Goal: Check status: Check status

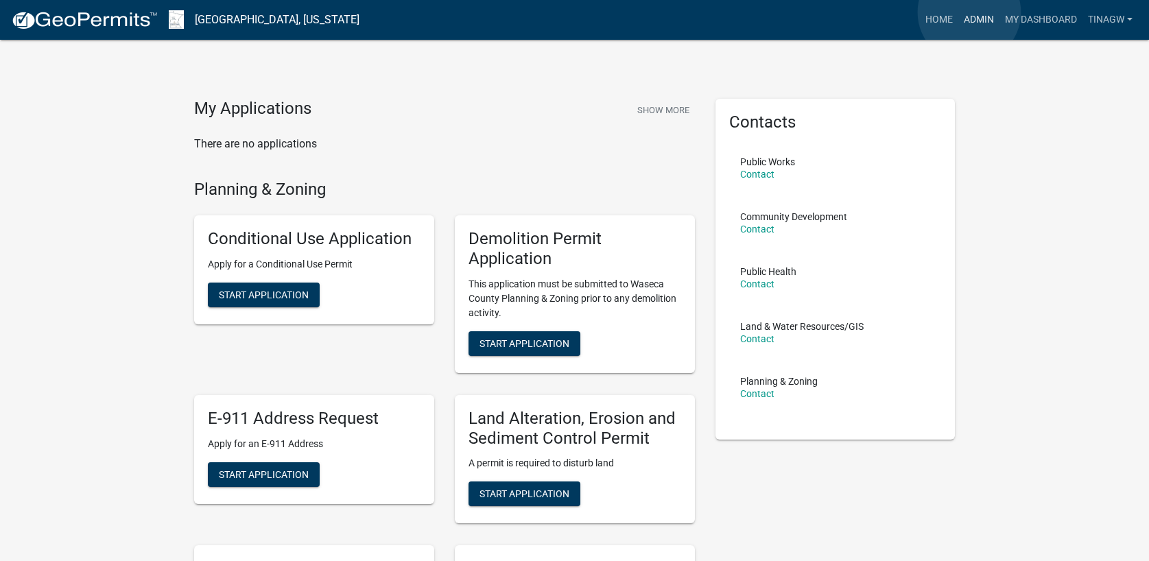
click at [969, 12] on link "Admin" at bounding box center [978, 20] width 41 height 26
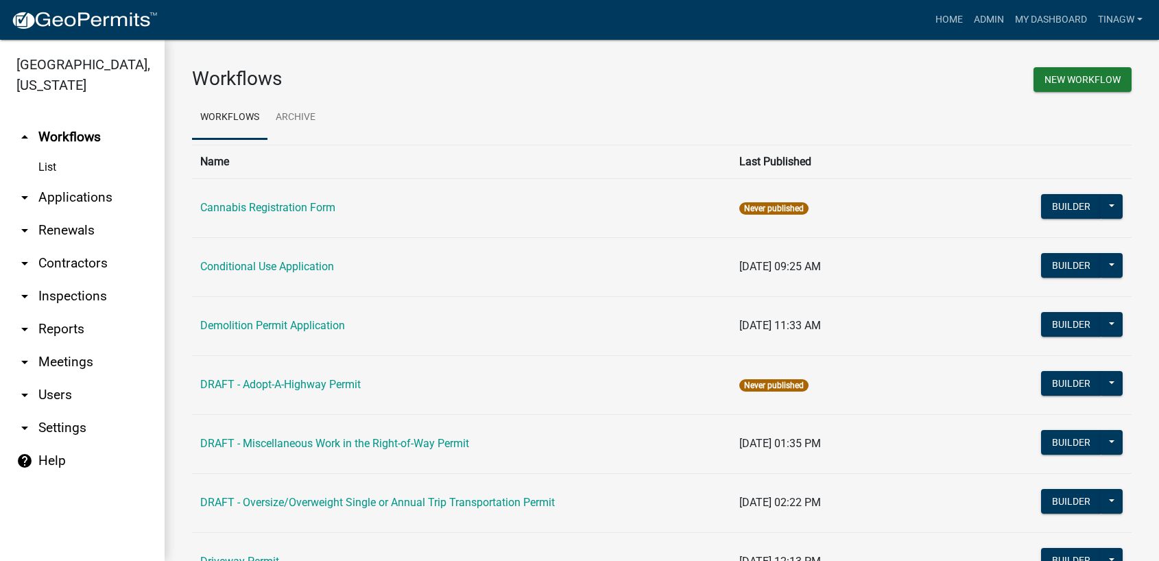
click at [58, 197] on link "arrow_drop_down Applications" at bounding box center [82, 197] width 165 height 33
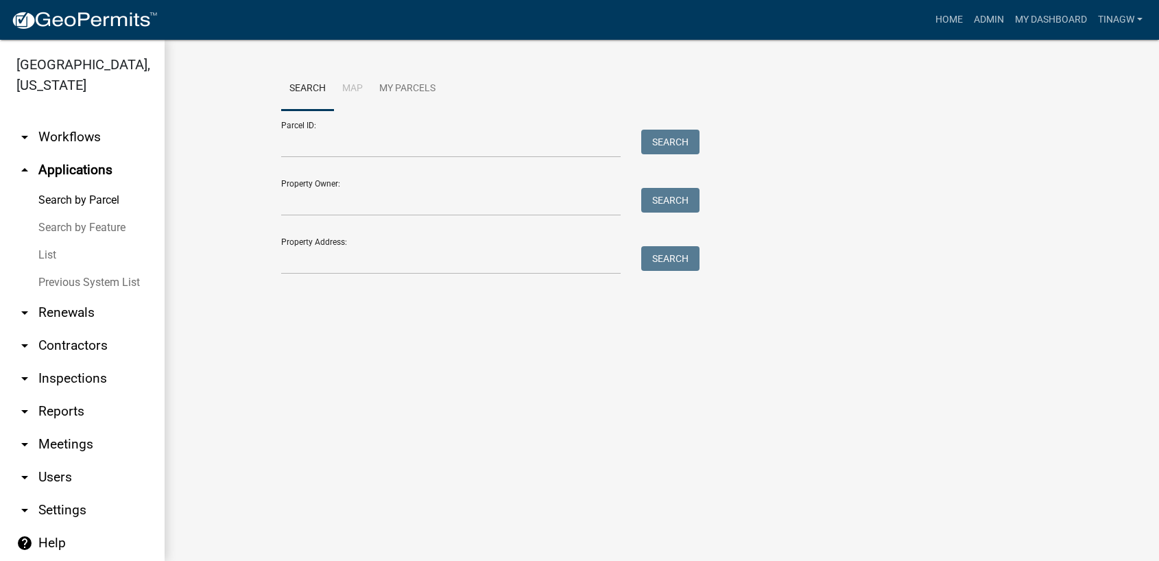
click at [44, 250] on link "List" at bounding box center [82, 254] width 165 height 27
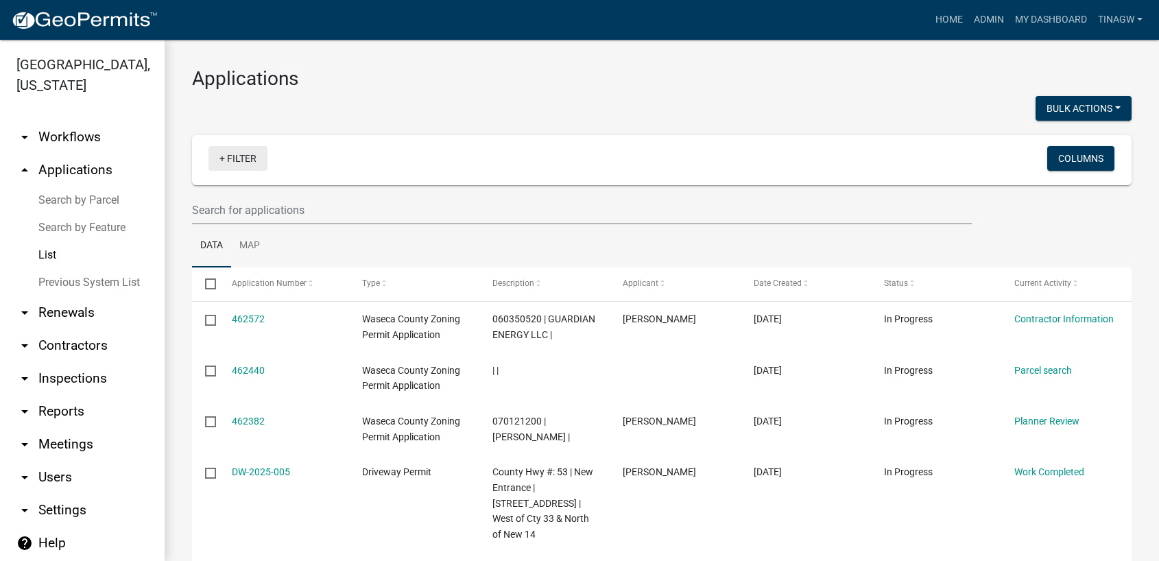
click at [219, 158] on link "+ Filter" at bounding box center [237, 158] width 59 height 25
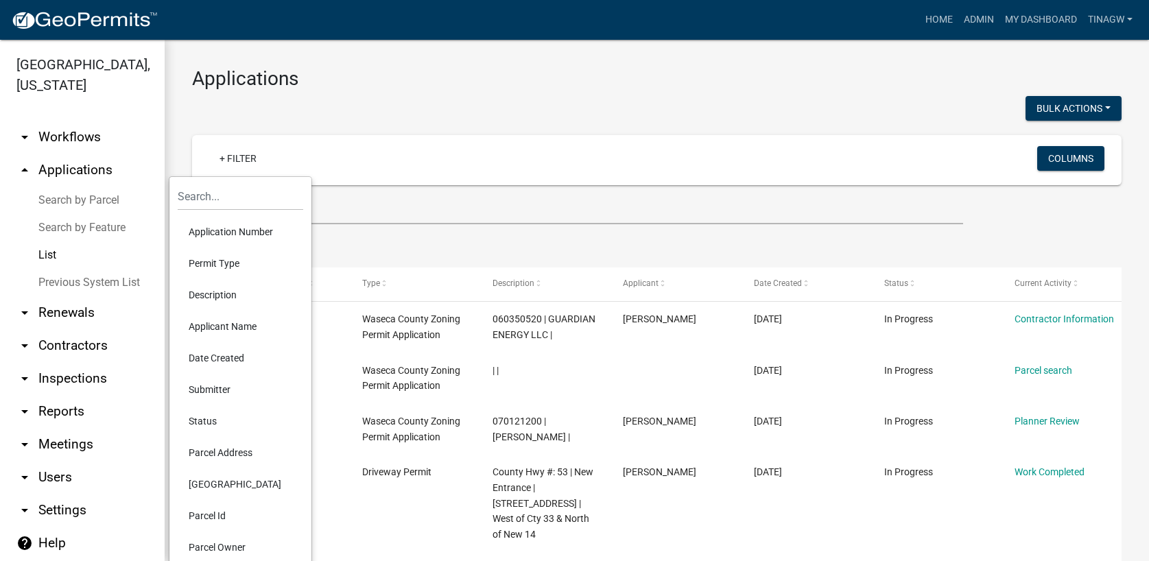
click at [223, 264] on li "Permit Type" at bounding box center [240, 264] width 125 height 32
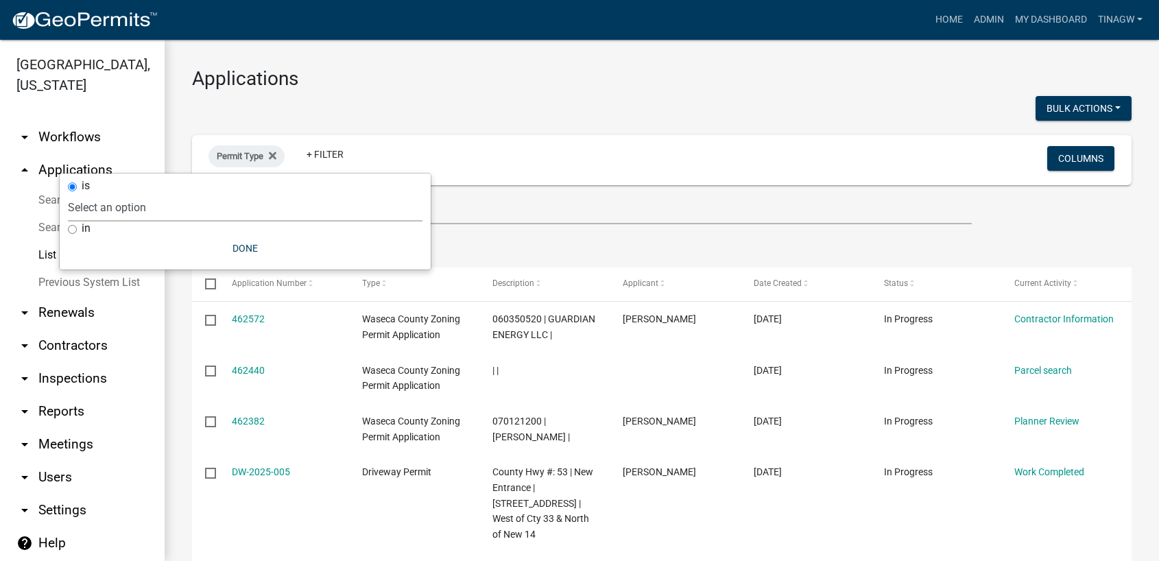
click at [100, 206] on select "Select an option Cannabis Registration Form Conditional Use Application Demolit…" at bounding box center [245, 207] width 355 height 28
select select "84dd12a3-c208-41bf-9ef2-d73d2ed9203f"
click at [179, 193] on select "Select an option Cannabis Registration Form Conditional Use Application Demolit…" at bounding box center [245, 207] width 355 height 28
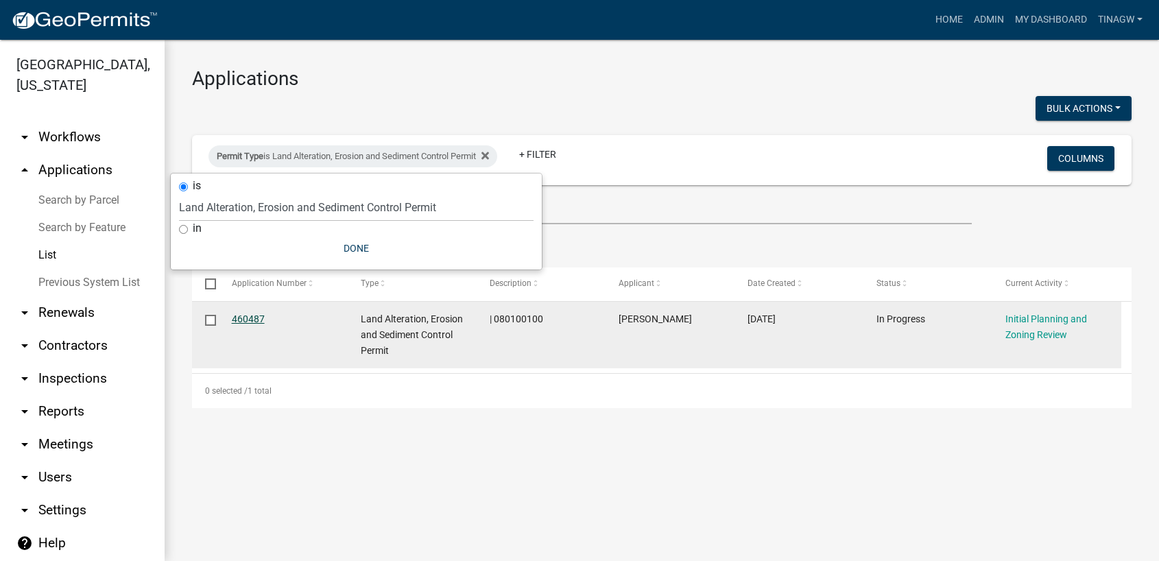
click at [254, 320] on link "460487" at bounding box center [248, 318] width 33 height 11
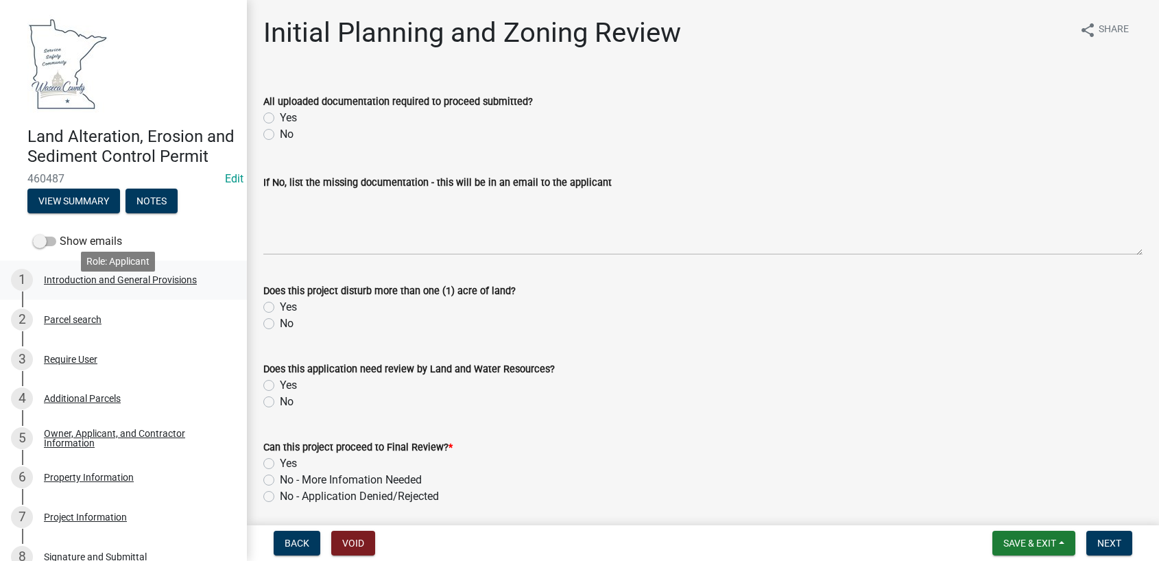
click at [115, 285] on div "Introduction and General Provisions" at bounding box center [120, 280] width 153 height 10
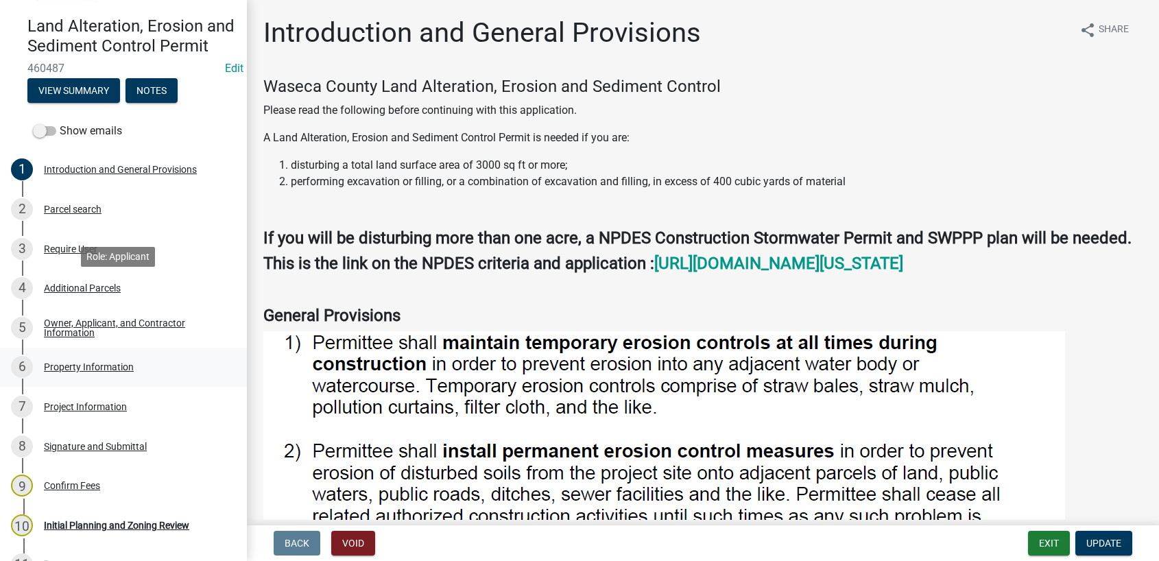
scroll to position [137, 0]
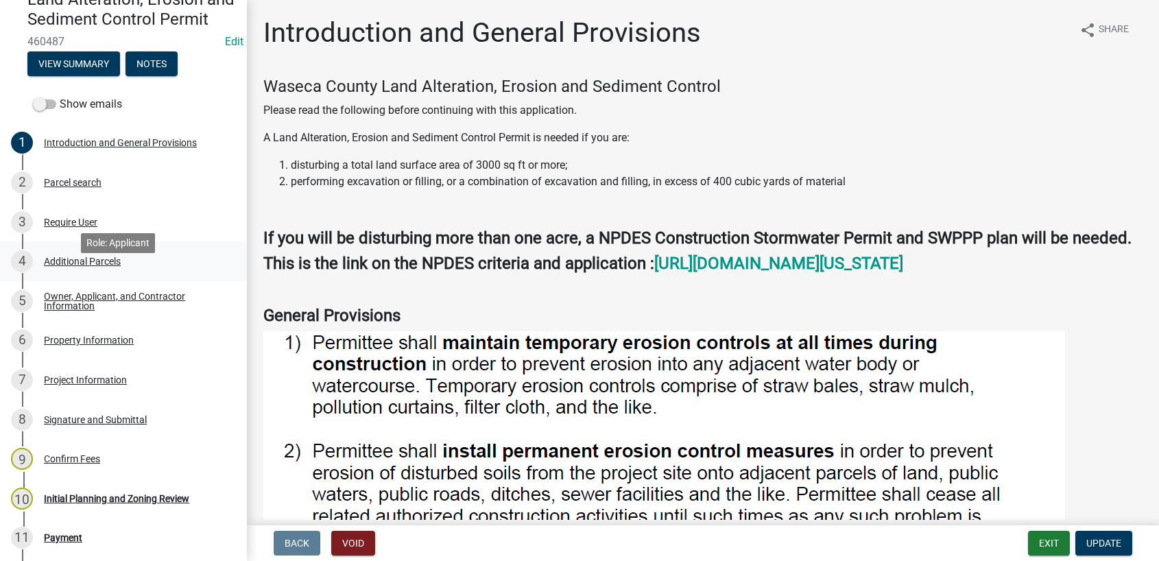
click at [62, 266] on div "Additional Parcels" at bounding box center [82, 261] width 77 height 10
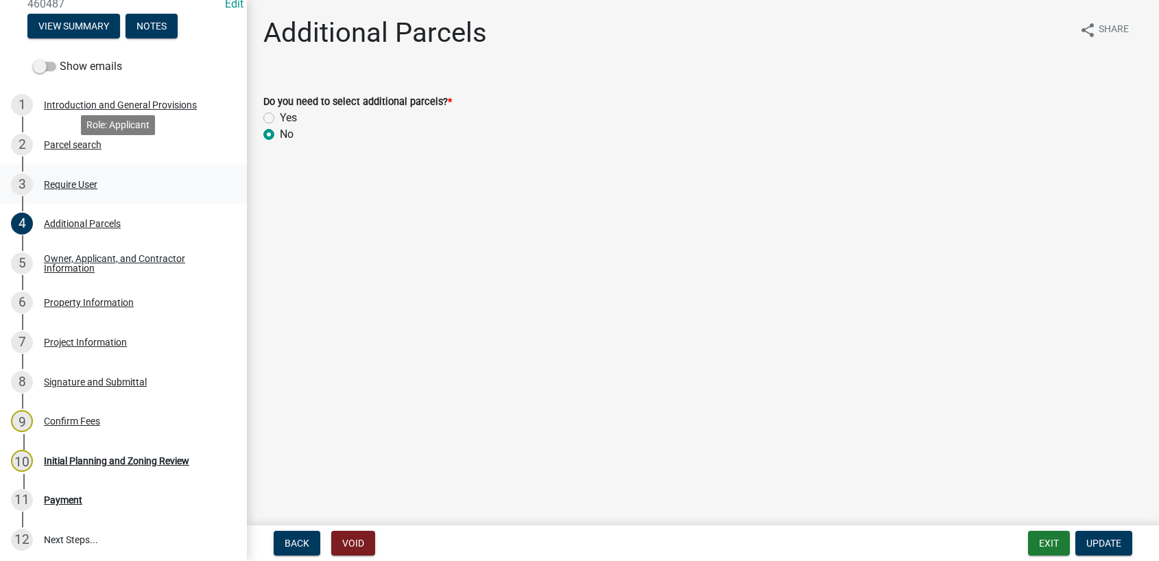
scroll to position [274, 0]
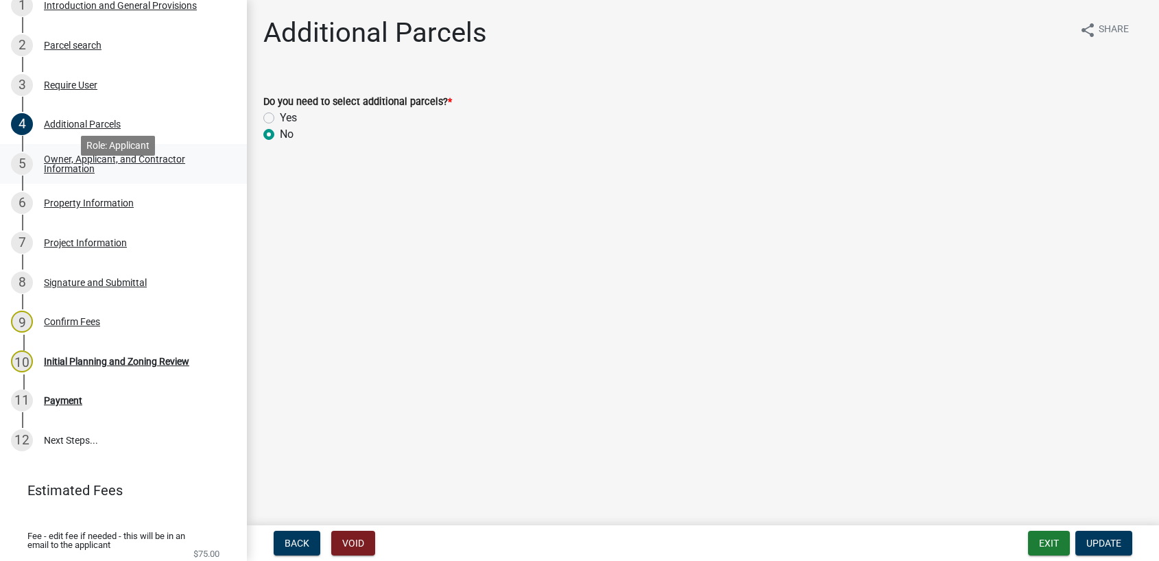
click at [53, 173] on div "Owner, Applicant, and Contractor Information" at bounding box center [134, 163] width 181 height 19
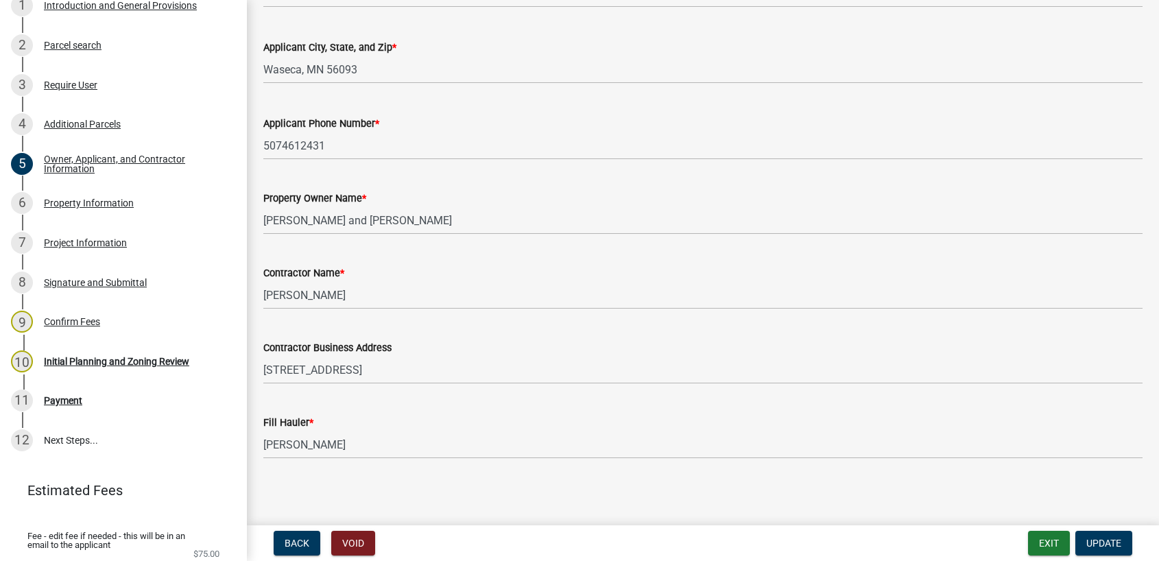
scroll to position [291, 0]
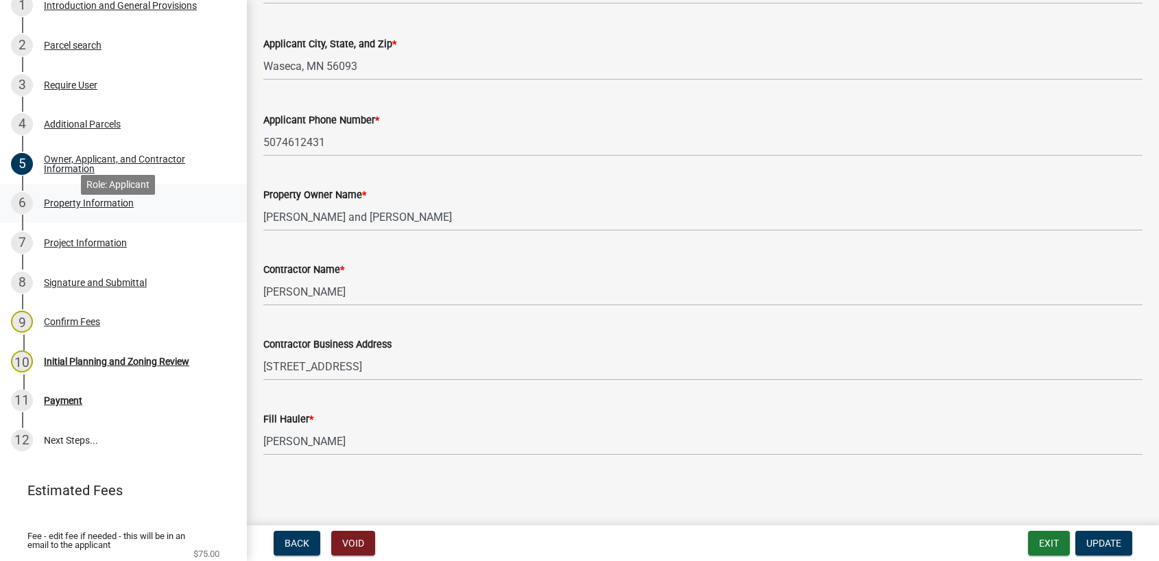
click at [70, 208] on div "Property Information" at bounding box center [89, 203] width 90 height 10
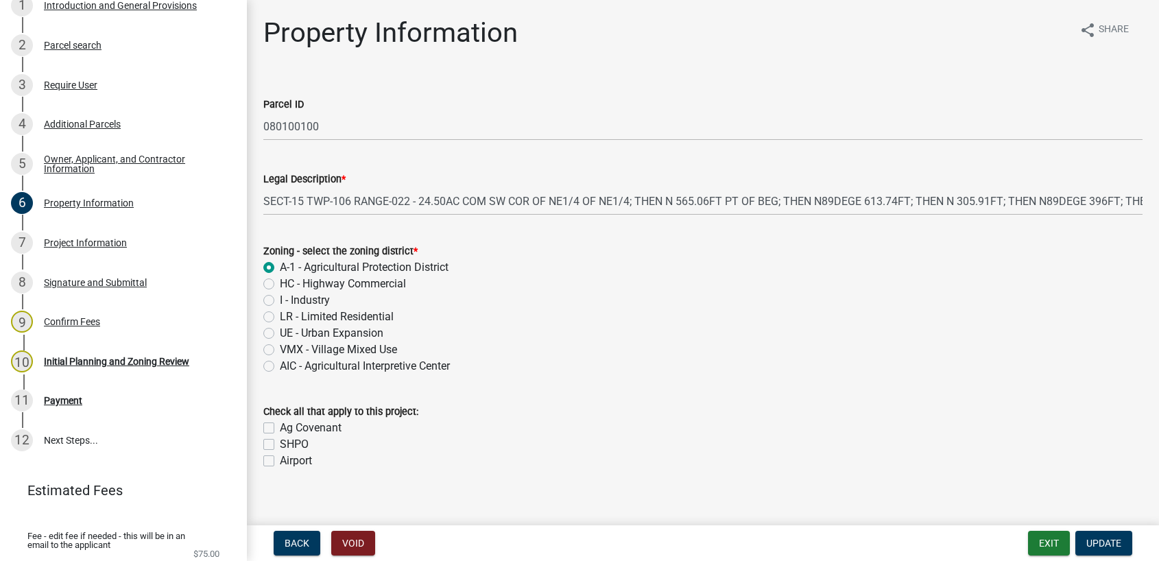
scroll to position [15, 0]
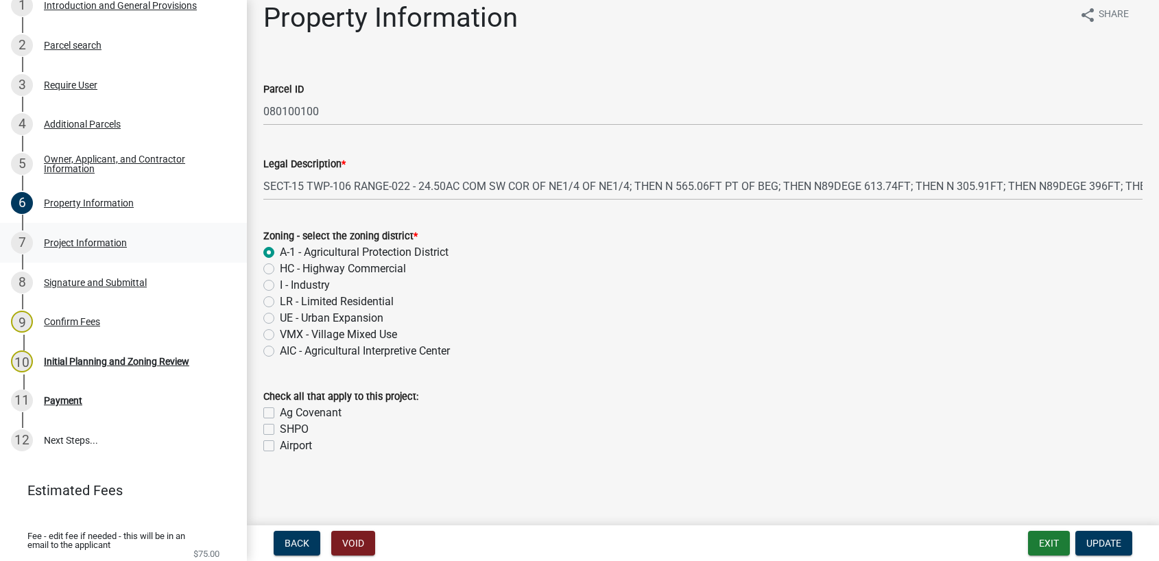
click at [88, 248] on div "Project Information" at bounding box center [85, 243] width 83 height 10
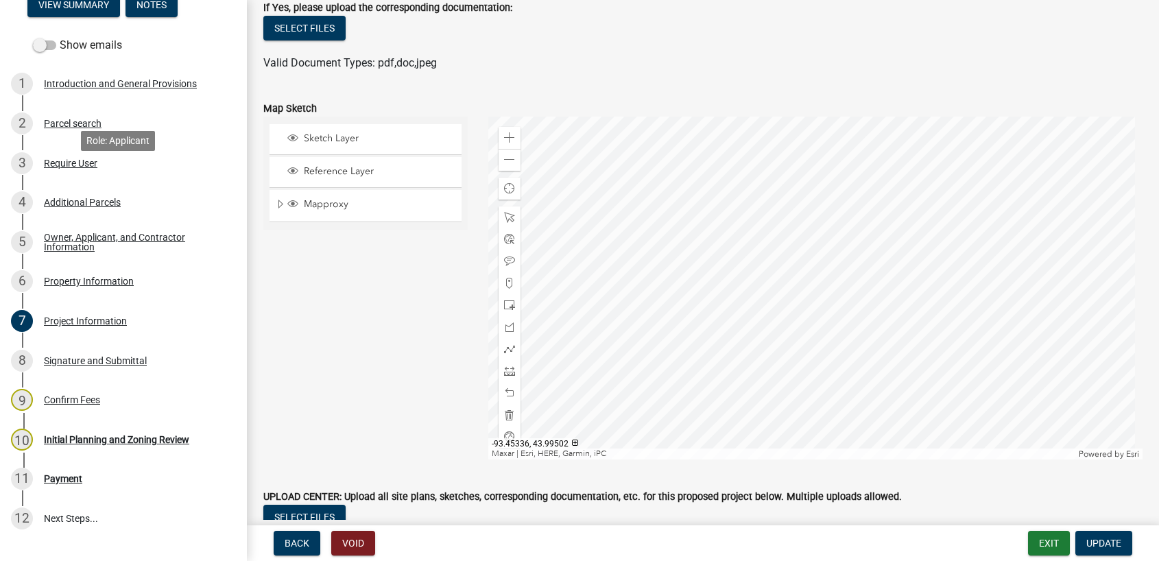
scroll to position [0, 0]
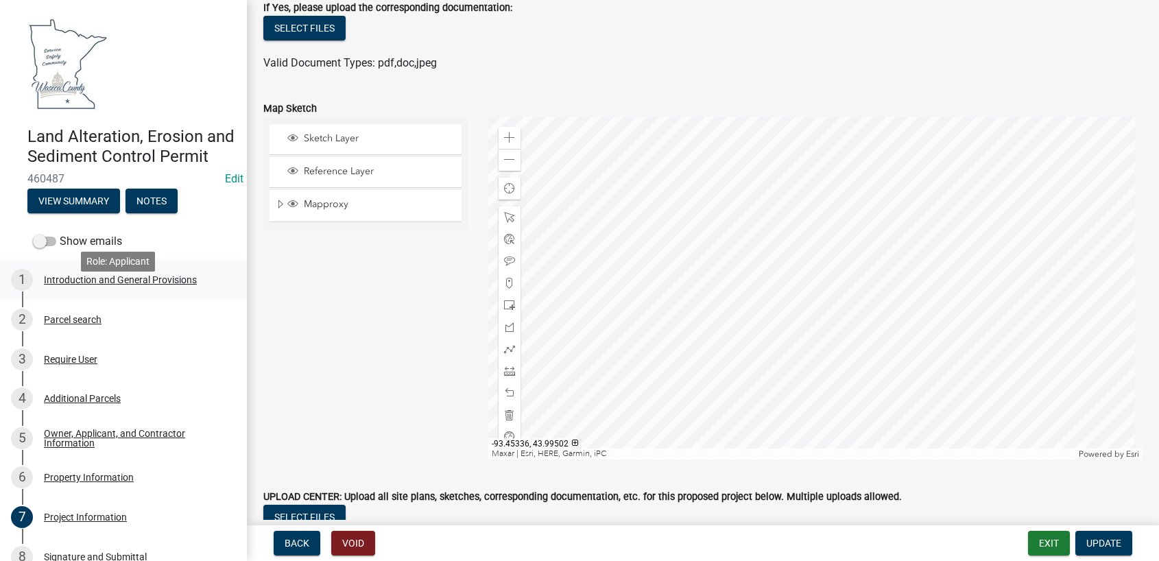
click at [83, 285] on div "Introduction and General Provisions" at bounding box center [120, 280] width 153 height 10
